Goal: Task Accomplishment & Management: Use online tool/utility

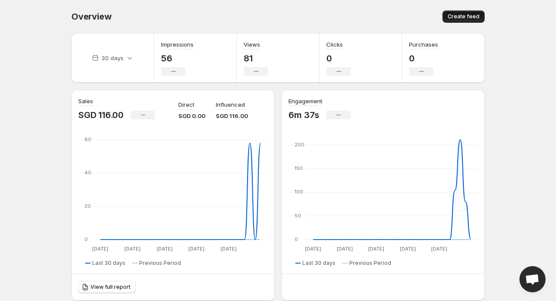
click at [459, 10] on button "Create feed" at bounding box center [464, 16] width 42 height 12
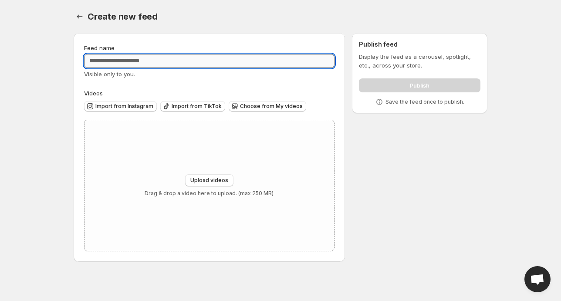
click at [155, 64] on input "Feed name" at bounding box center [209, 61] width 250 height 14
type input "**********"
click at [126, 104] on span "Import from Instagram" at bounding box center [124, 106] width 58 height 7
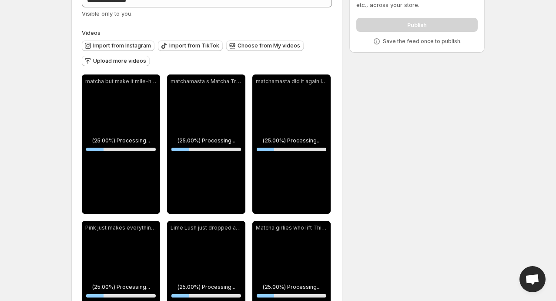
scroll to position [44, 0]
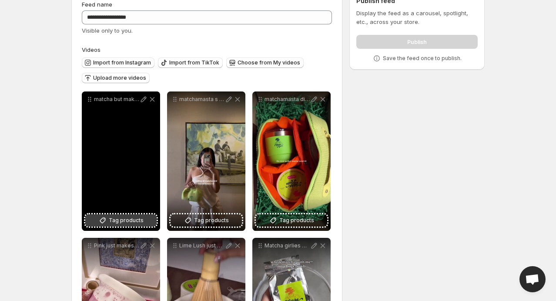
click at [110, 219] on span "Tag products" at bounding box center [126, 220] width 35 height 9
click at [117, 224] on span "Tag products" at bounding box center [126, 220] width 35 height 9
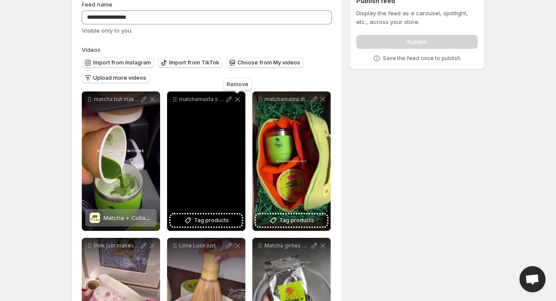
click at [239, 99] on icon at bounding box center [237, 99] width 9 height 9
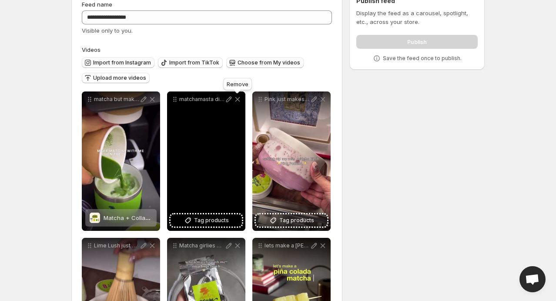
click at [239, 99] on icon at bounding box center [237, 99] width 9 height 9
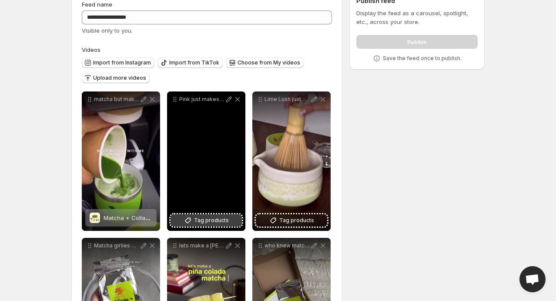
click at [193, 215] on button "Tag products" at bounding box center [206, 220] width 71 height 12
click at [203, 215] on button "Tag products" at bounding box center [206, 220] width 71 height 12
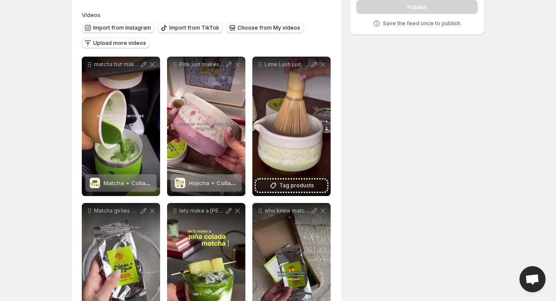
scroll to position [87, 0]
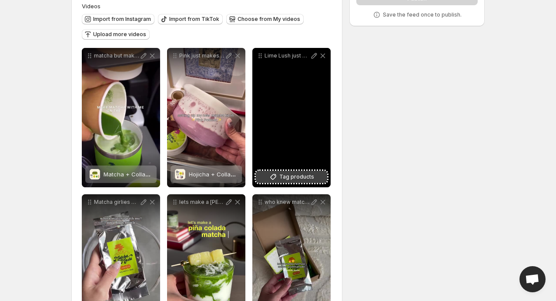
click at [285, 175] on span "Tag products" at bounding box center [296, 176] width 35 height 9
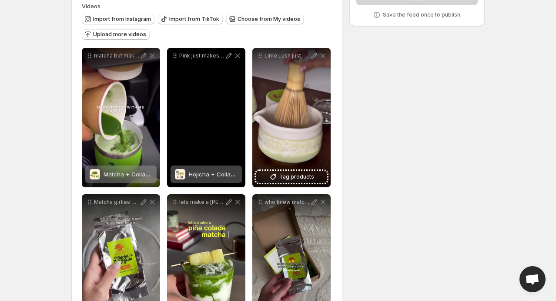
click at [217, 175] on span "Hojicha + Collagen 6-Piece Set: Pink Pomelo" at bounding box center [250, 174] width 122 height 7
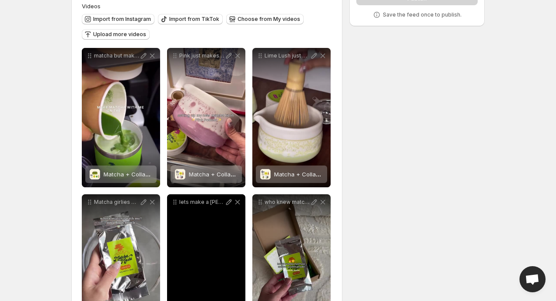
scroll to position [218, 0]
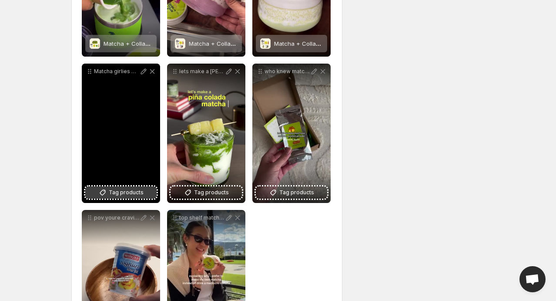
click at [121, 195] on span "Tag products" at bounding box center [126, 192] width 35 height 9
click at [115, 189] on span "Matcha + Protein Refill Bag (40g)" at bounding box center [149, 189] width 91 height 7
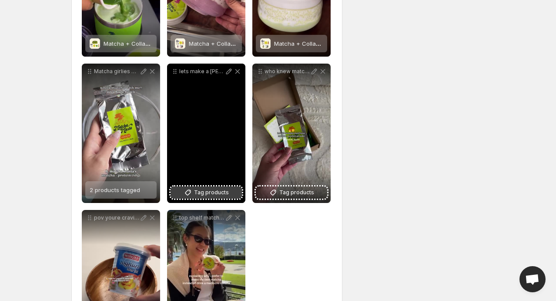
click at [202, 194] on span "Tag products" at bounding box center [211, 192] width 35 height 9
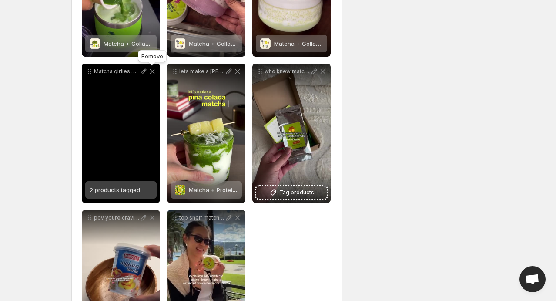
click at [152, 73] on icon at bounding box center [152, 71] width 9 height 9
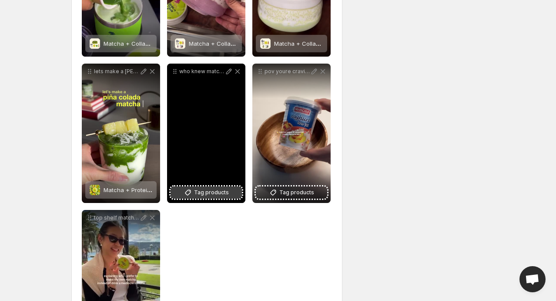
click at [195, 186] on button "Tag products" at bounding box center [206, 192] width 71 height 12
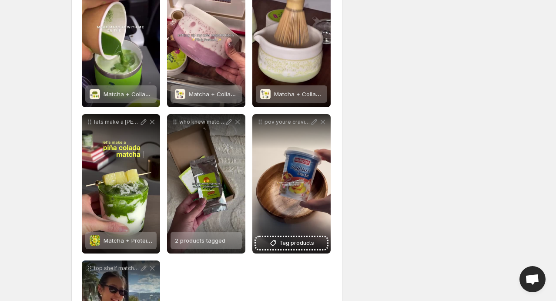
scroll to position [131, 0]
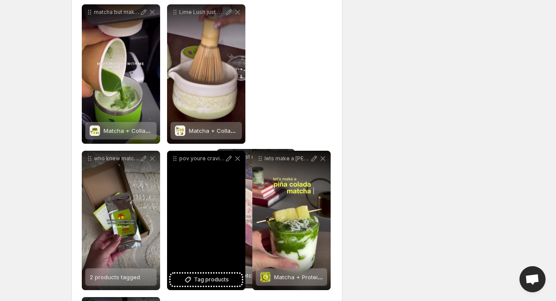
drag, startPoint x: 177, startPoint y: 26, endPoint x: 222, endPoint y: 155, distance: 137.0
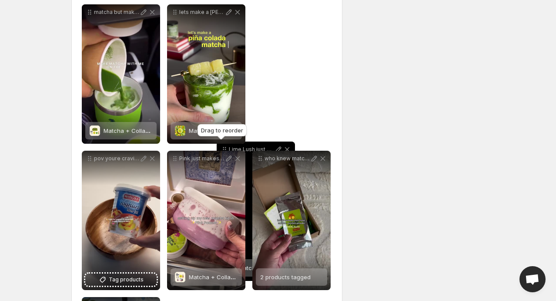
drag, startPoint x: 171, startPoint y: 12, endPoint x: 220, endPoint y: 149, distance: 145.8
click at [220, 149] on div "**********" at bounding box center [207, 220] width 250 height 432
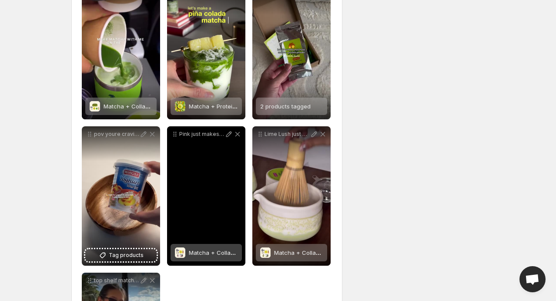
scroll to position [174, 0]
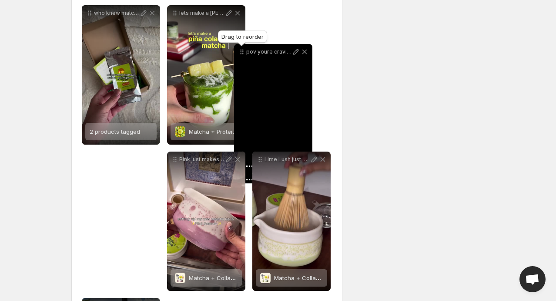
drag, startPoint x: 89, startPoint y: 117, endPoint x: 243, endPoint y: 33, distance: 175.7
click at [243, 47] on icon at bounding box center [242, 51] width 9 height 9
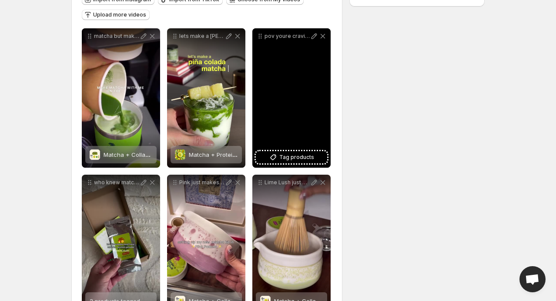
click at [287, 75] on div "pov youre craving for healthy snack ingredients 1 banana yogurt of your choice …" at bounding box center [291, 97] width 78 height 139
click at [313, 112] on div "pov youre craving for healthy snack ingredients 1 banana yogurt of your choice …" at bounding box center [291, 97] width 78 height 139
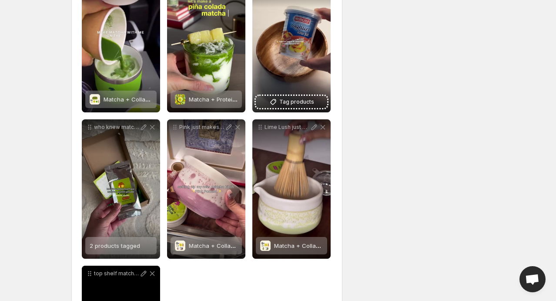
scroll to position [157, 0]
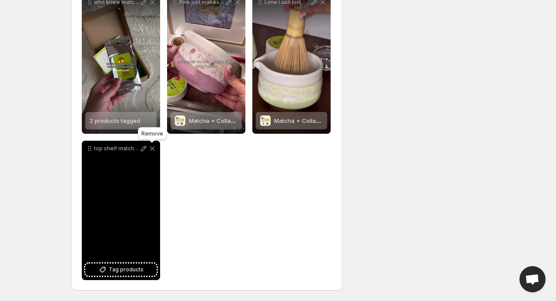
click at [150, 150] on icon at bounding box center [152, 148] width 9 height 9
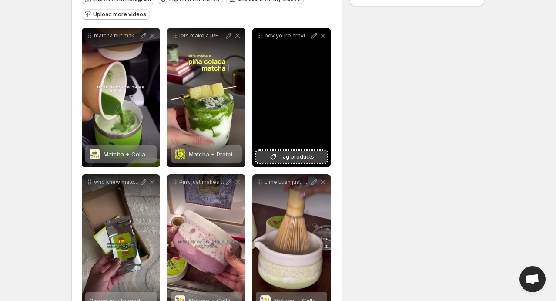
scroll to position [98, 0]
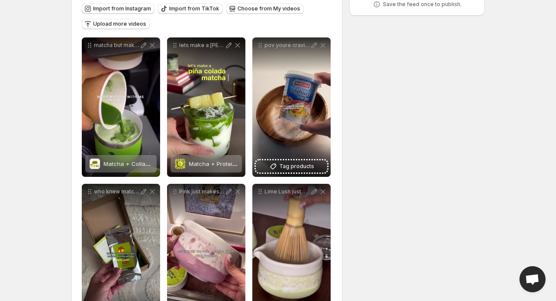
click at [387, 300] on div "**********" at bounding box center [274, 136] width 421 height 415
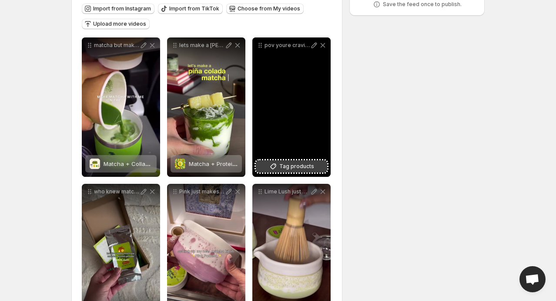
click at [288, 165] on span "Tag products" at bounding box center [296, 166] width 35 height 9
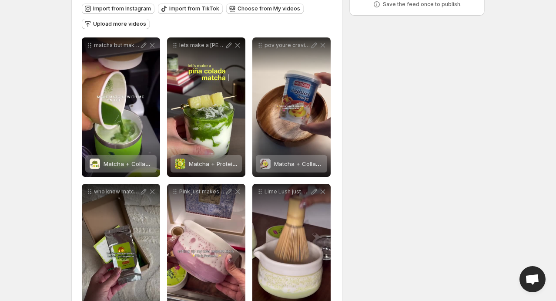
scroll to position [54, 0]
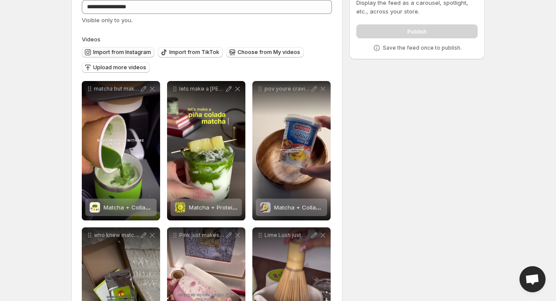
click at [130, 53] on span "Import from Instagram" at bounding box center [122, 52] width 58 height 7
click at [362, 205] on div "**********" at bounding box center [274, 179] width 421 height 415
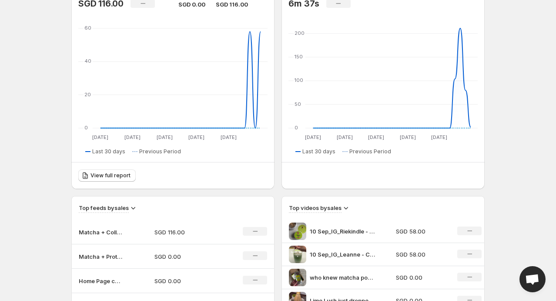
scroll to position [218, 0]
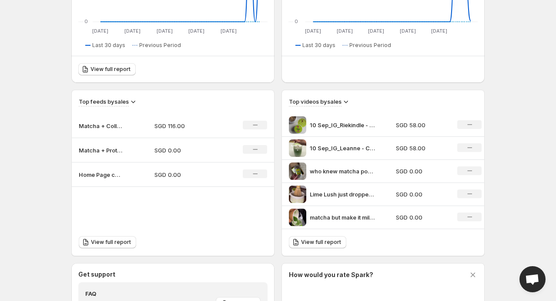
click at [110, 175] on p "Home Page carousel" at bounding box center [101, 174] width 44 height 9
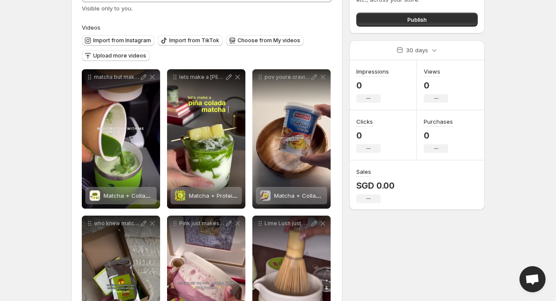
scroll to position [10, 0]
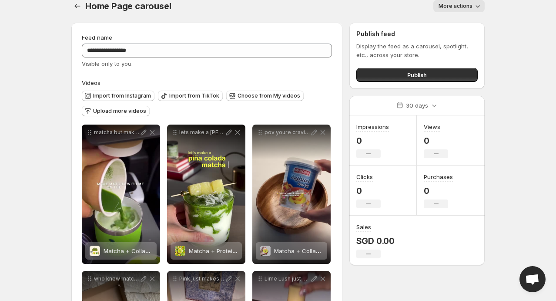
click at [442, 2] on button "More actions" at bounding box center [459, 6] width 51 height 12
click at [396, 10] on div "More actions" at bounding box center [333, 6] width 303 height 12
click at [402, 76] on button "Publish" at bounding box center [417, 75] width 121 height 14
